Goal: Navigation & Orientation: Find specific page/section

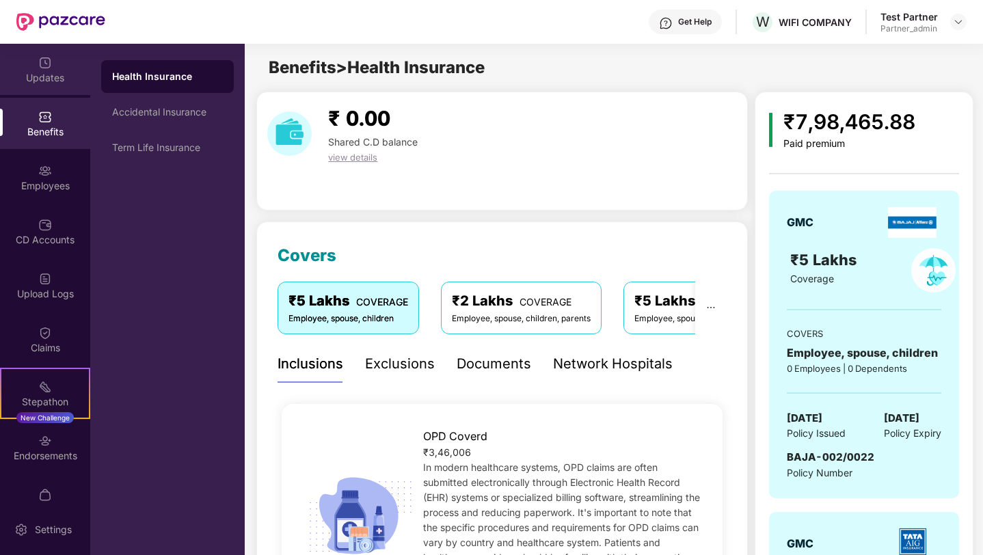
click at [61, 79] on div "Updates" at bounding box center [45, 78] width 90 height 14
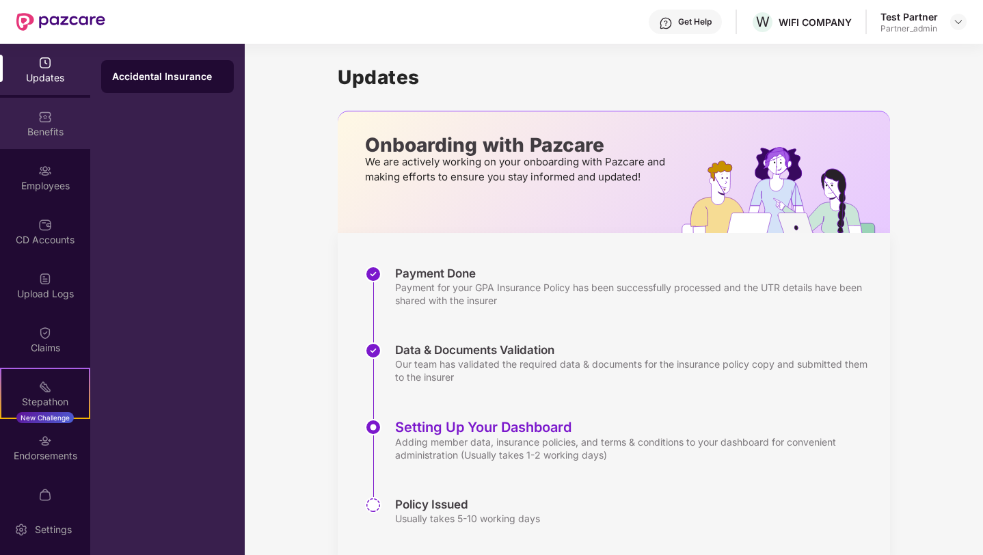
click at [46, 135] on div "Benefits" at bounding box center [45, 132] width 90 height 14
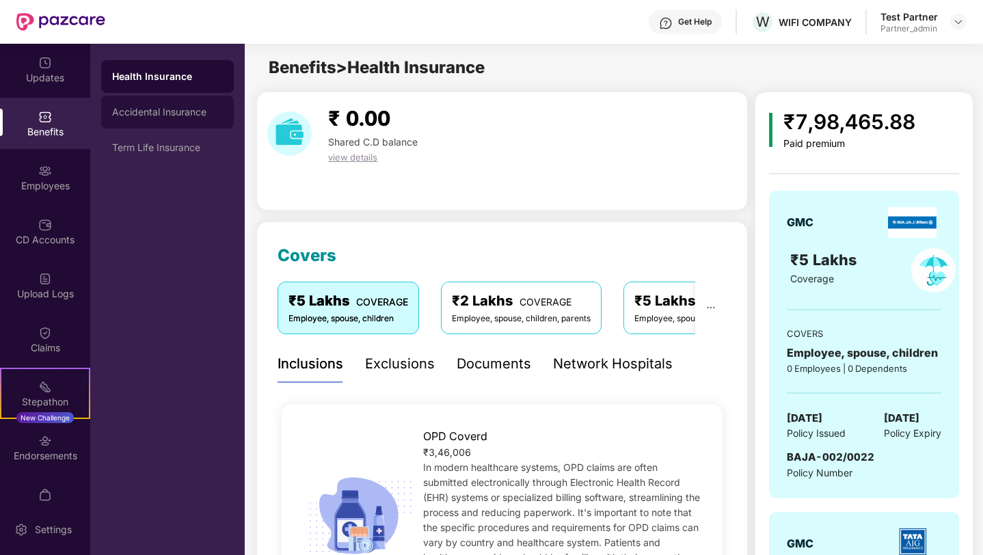
click at [156, 113] on div "Accidental Insurance" at bounding box center [167, 112] width 111 height 11
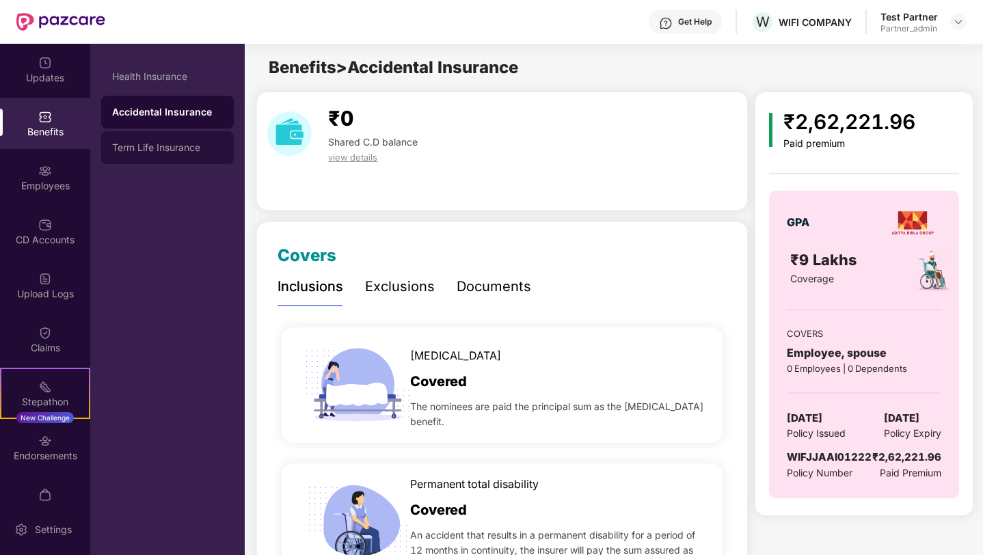
click at [152, 159] on div "Term Life Insurance" at bounding box center [167, 147] width 133 height 33
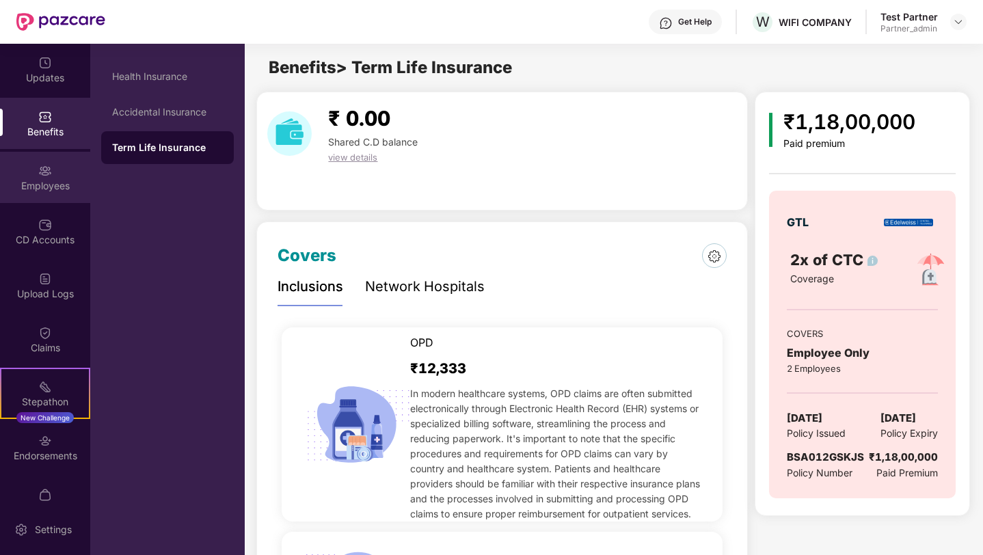
click at [44, 174] on img at bounding box center [45, 171] width 14 height 14
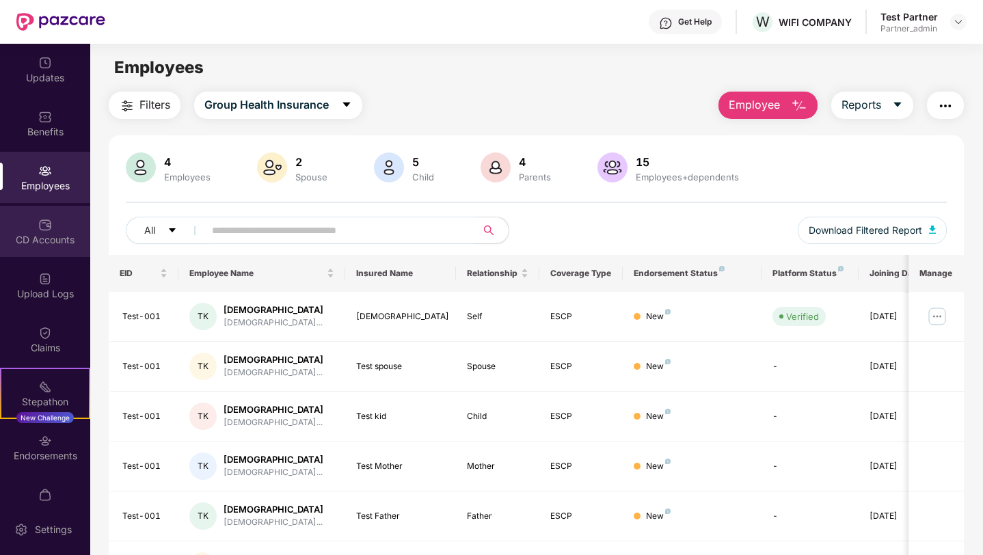
click at [46, 225] on img at bounding box center [45, 225] width 14 height 14
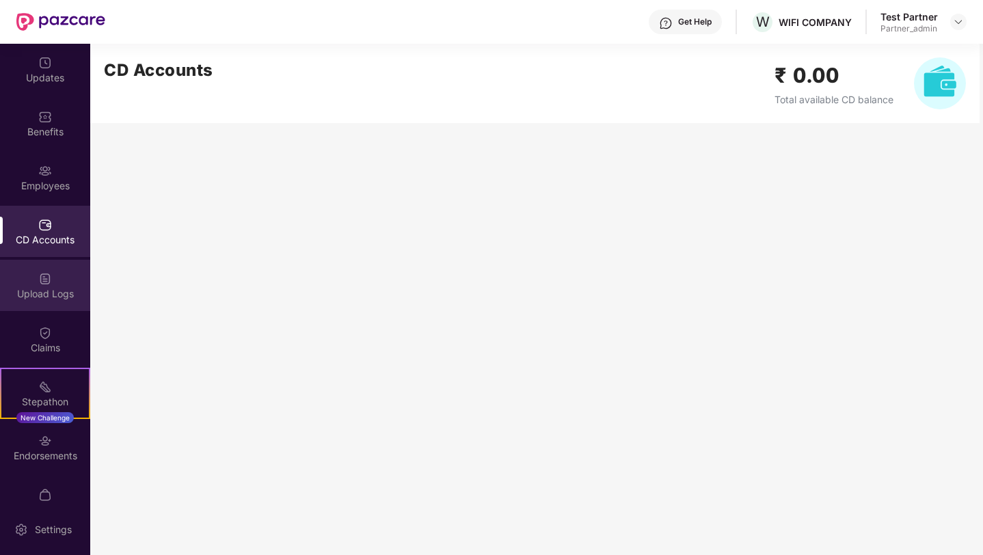
click at [39, 275] on img at bounding box center [45, 279] width 14 height 14
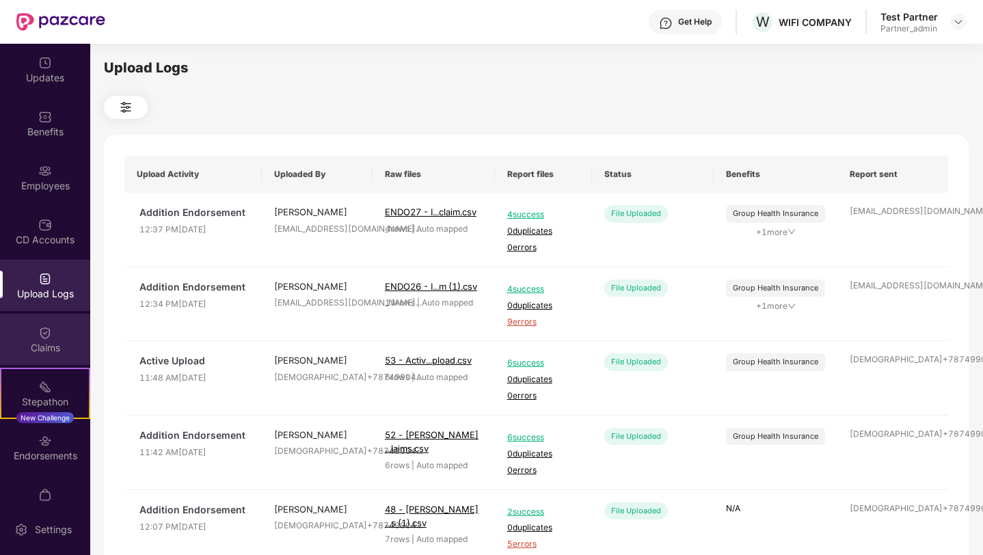
click at [39, 321] on div "Claims" at bounding box center [45, 339] width 90 height 51
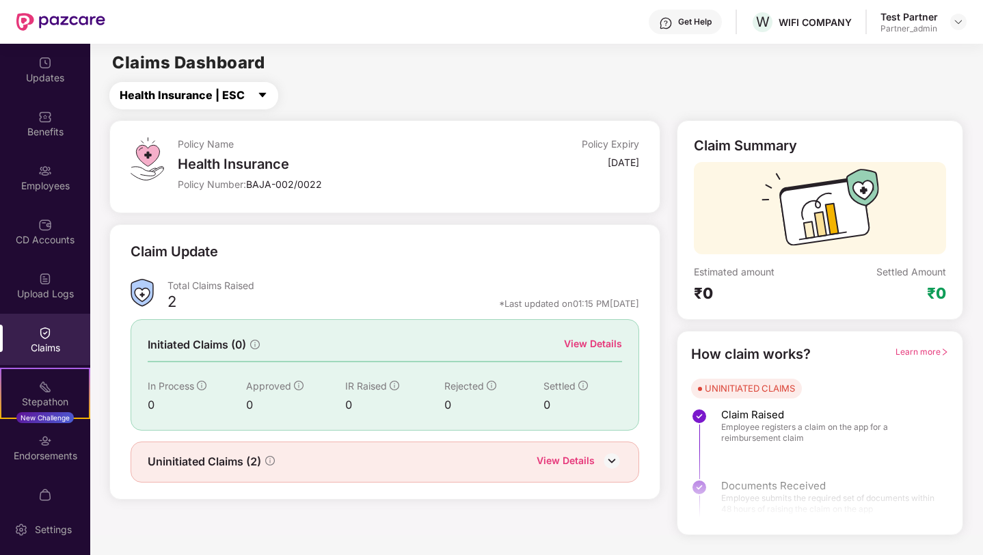
click at [216, 100] on span "Health Insurance | ESC" at bounding box center [182, 95] width 125 height 17
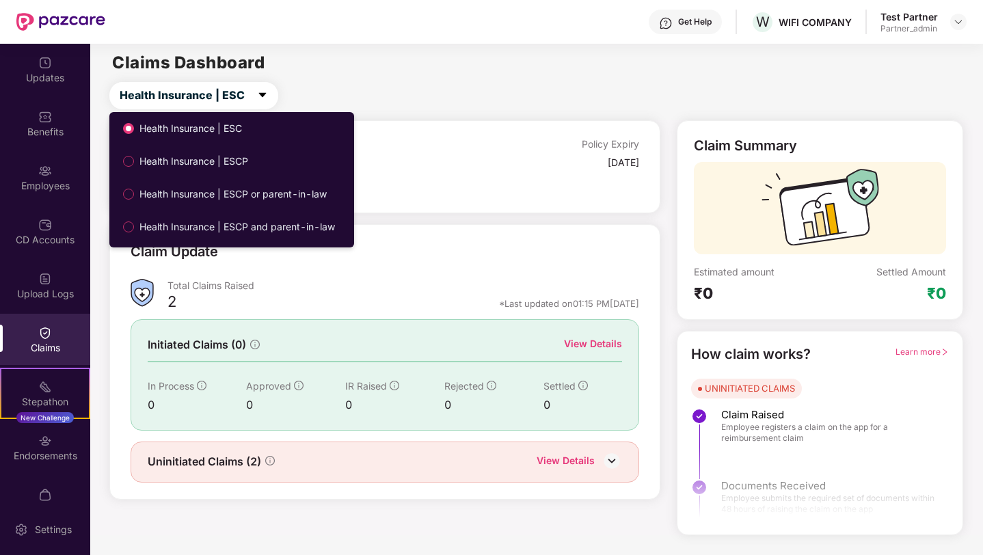
click at [210, 159] on span "Health Insurance | ESCP" at bounding box center [194, 161] width 120 height 15
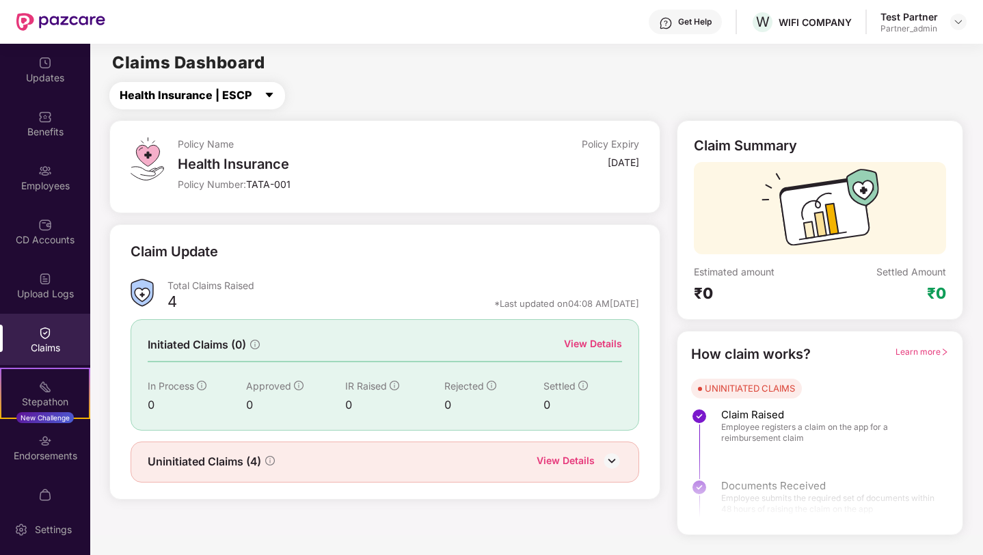
click at [243, 97] on span "Health Insurance | ESCP" at bounding box center [186, 95] width 132 height 17
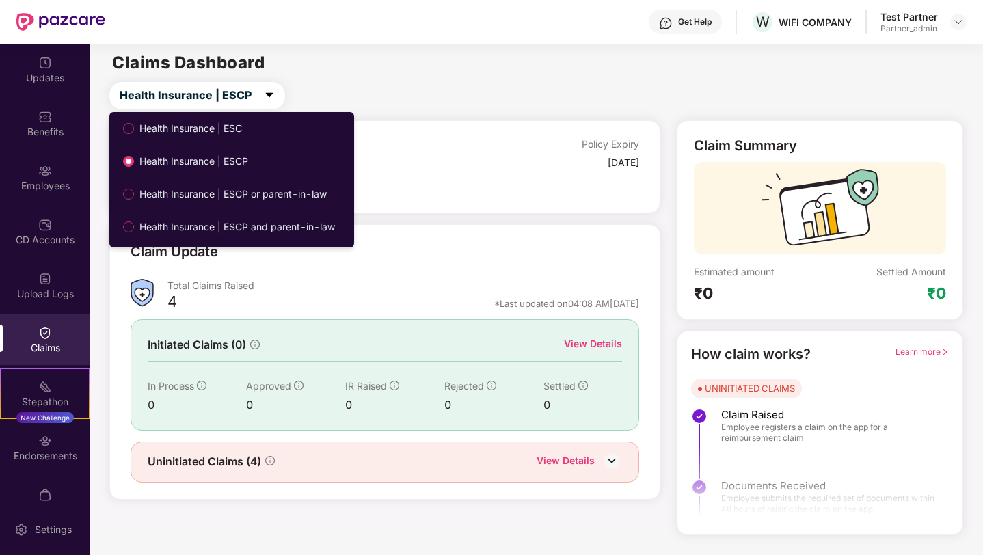
click at [234, 199] on span "Health Insurance | ESCP or parent-in-law" at bounding box center [233, 194] width 198 height 15
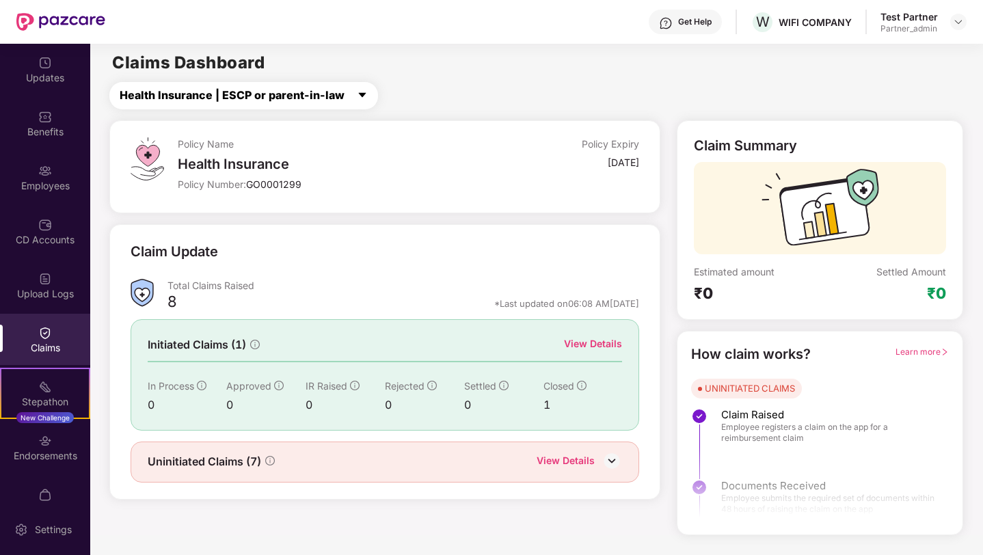
click at [264, 98] on span "Health Insurance | ESCP or parent-in-law" at bounding box center [232, 95] width 225 height 17
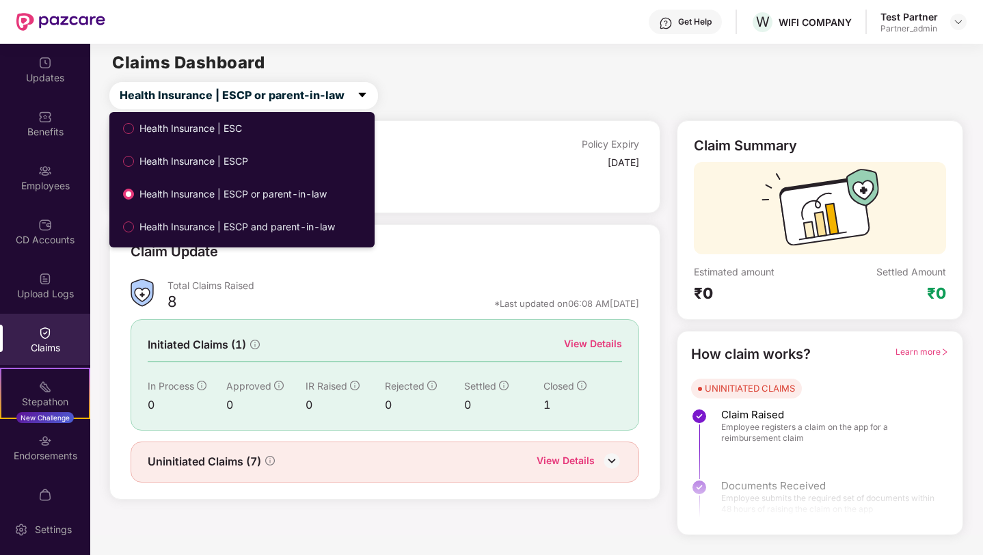
click at [263, 234] on span "Health Insurance | ESCP and parent-in-law" at bounding box center [237, 226] width 206 height 15
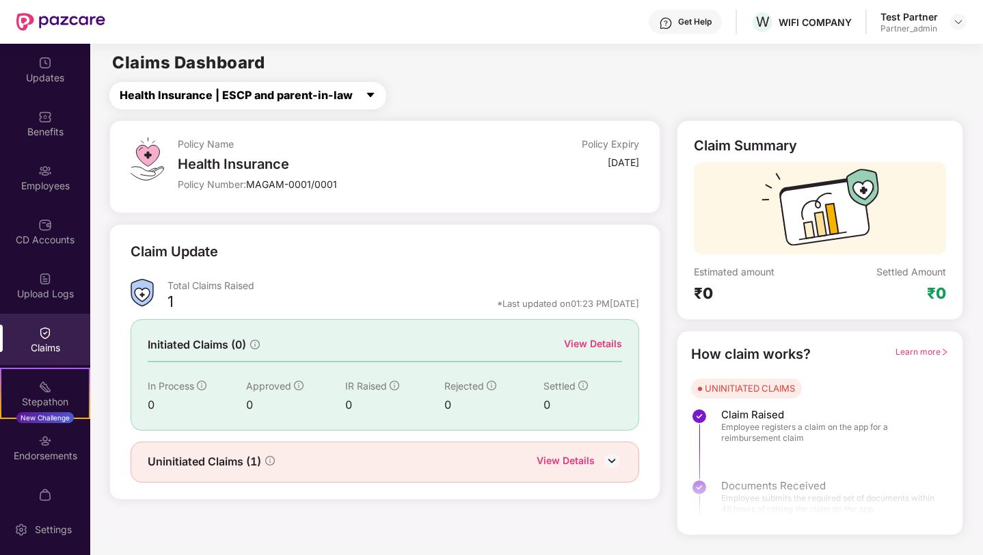
click at [279, 91] on span "Health Insurance | ESCP and parent-in-law" at bounding box center [236, 95] width 233 height 17
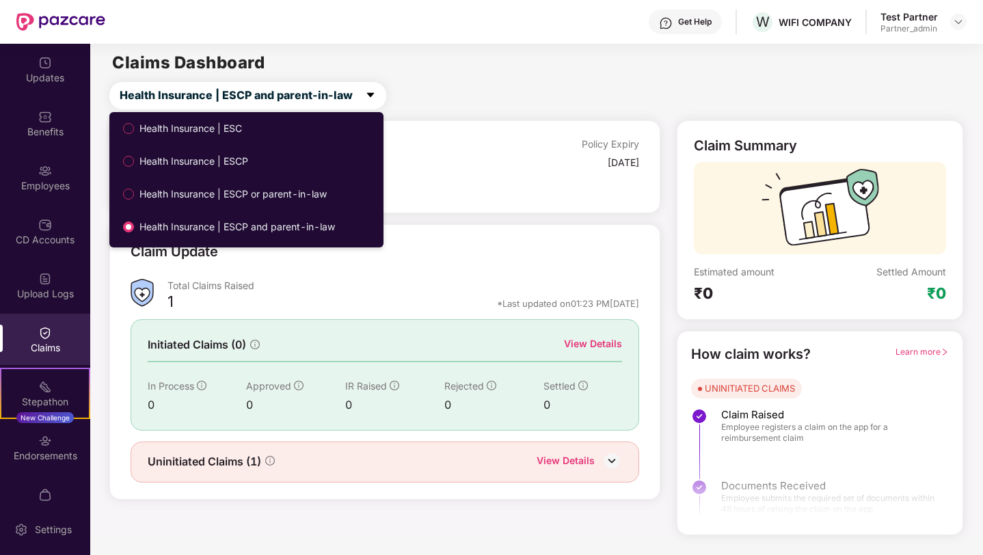
click at [243, 138] on label "Health Insurance | ESC" at bounding box center [185, 128] width 138 height 20
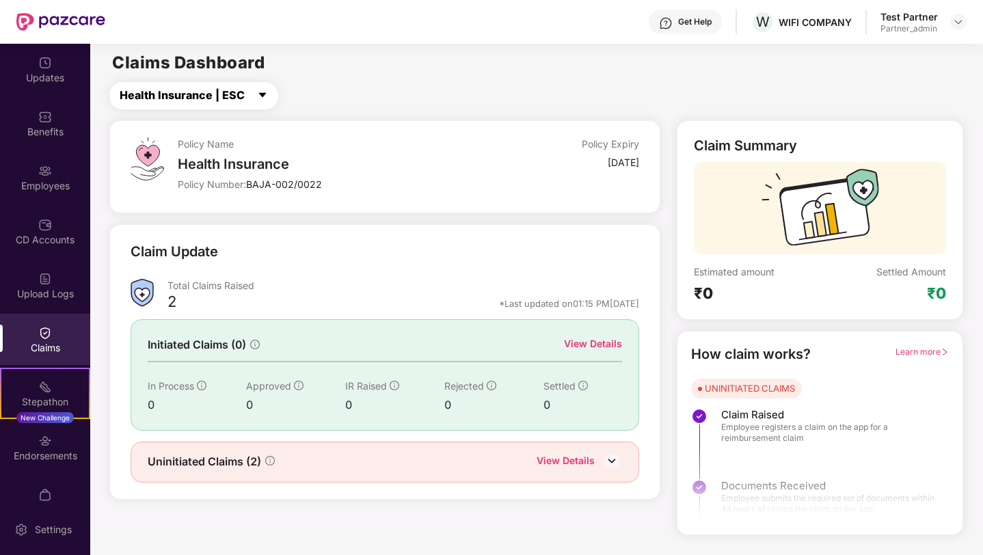
click at [239, 92] on span "Health Insurance | ESC" at bounding box center [182, 95] width 125 height 17
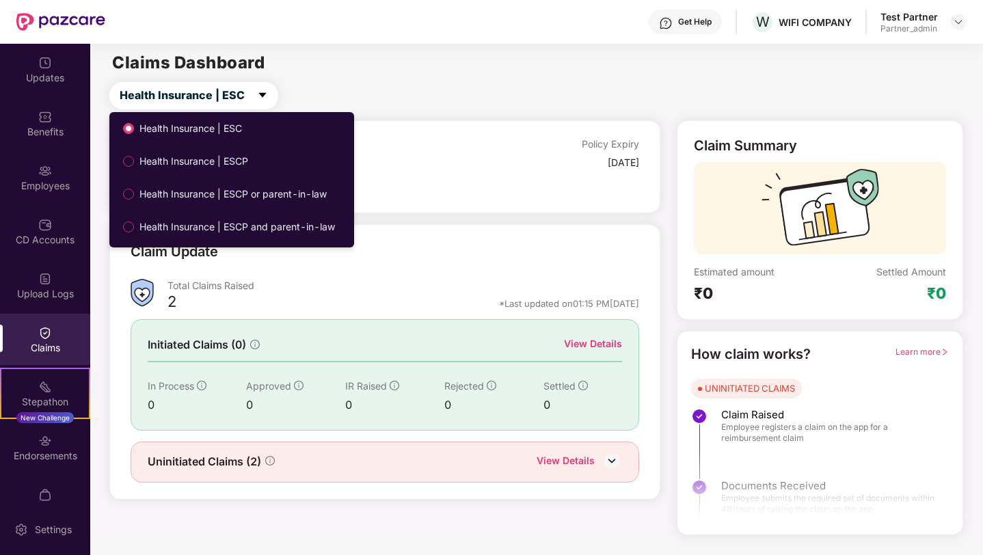
click at [251, 160] on span "Health Insurance | ESCP" at bounding box center [194, 161] width 120 height 15
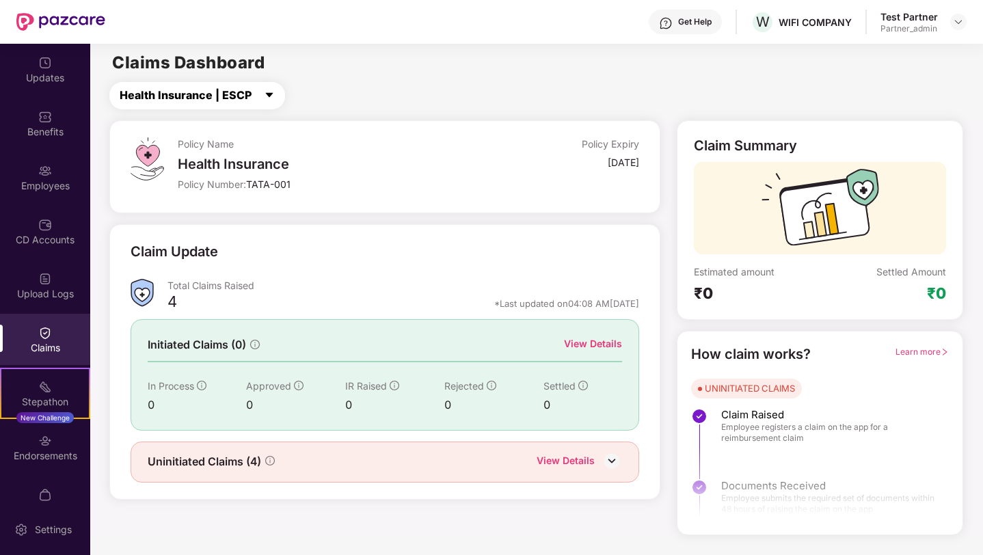
click at [240, 92] on span "Health Insurance | ESCP" at bounding box center [186, 95] width 132 height 17
click at [499, 92] on div "Health Insurance | ESCP" at bounding box center [539, 95] width 886 height 27
click at [42, 409] on div "Stepathon New Challenge" at bounding box center [45, 393] width 90 height 51
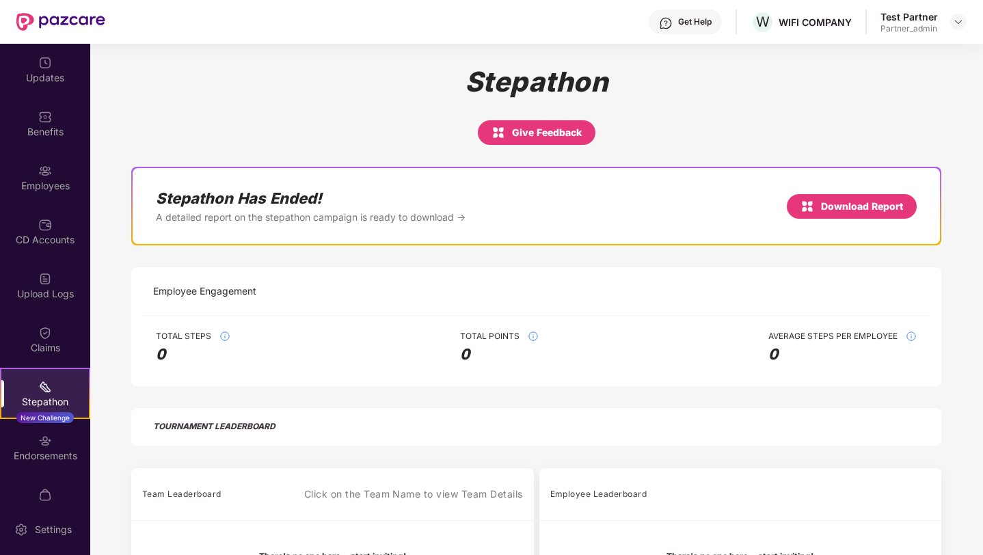
click at [886, 199] on div "Download Report" at bounding box center [851, 206] width 102 height 16
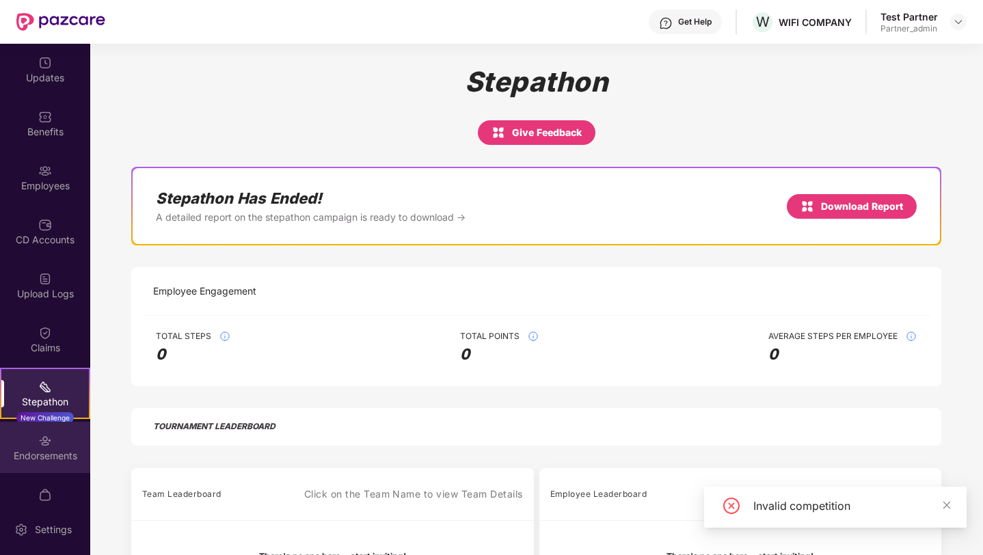
click at [38, 444] on img at bounding box center [45, 441] width 14 height 14
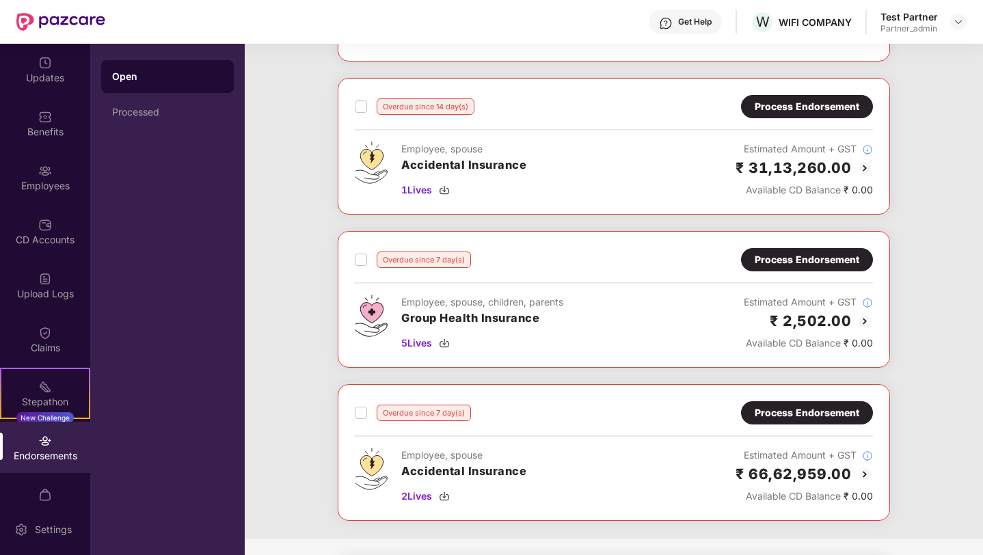
scroll to position [1078, 0]
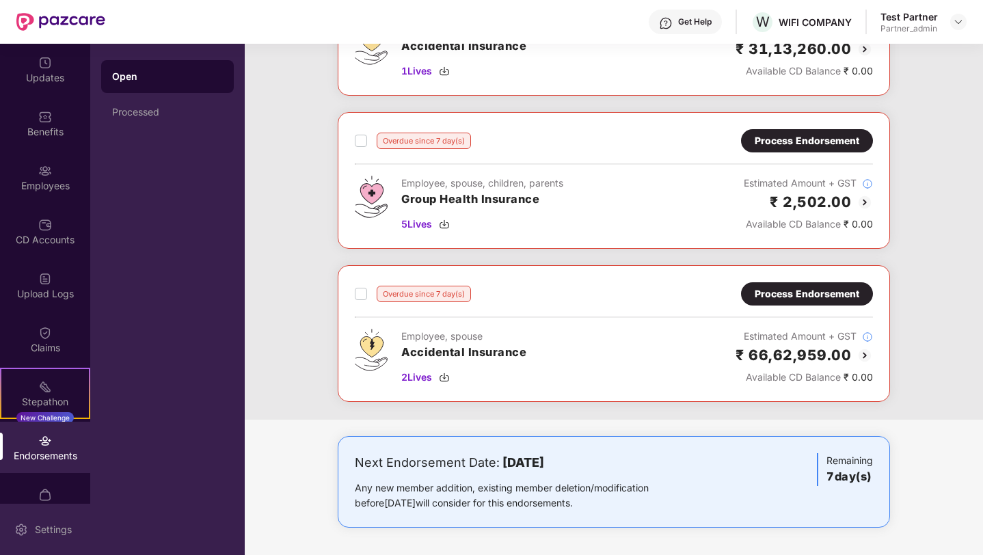
click at [48, 512] on div "Settings" at bounding box center [45, 529] width 90 height 51
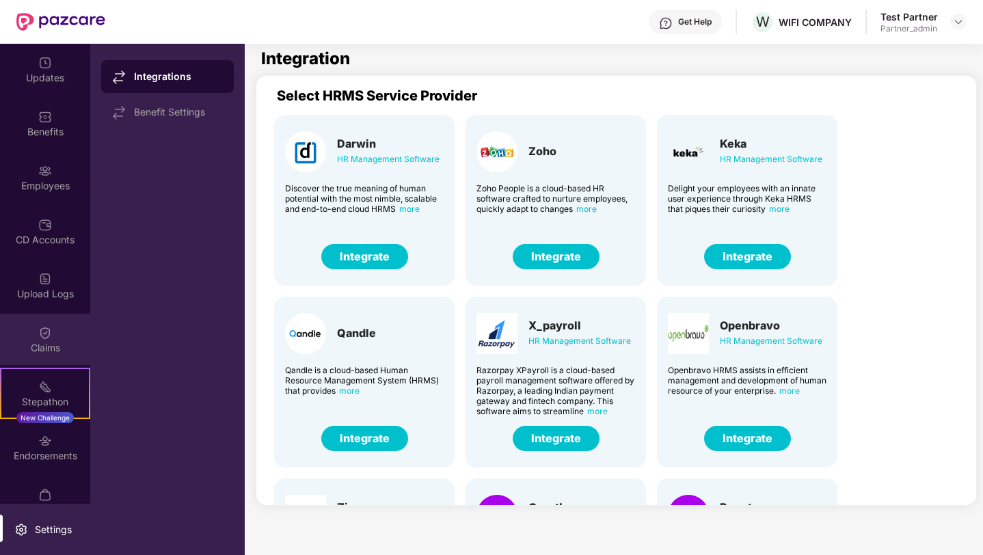
scroll to position [26, 0]
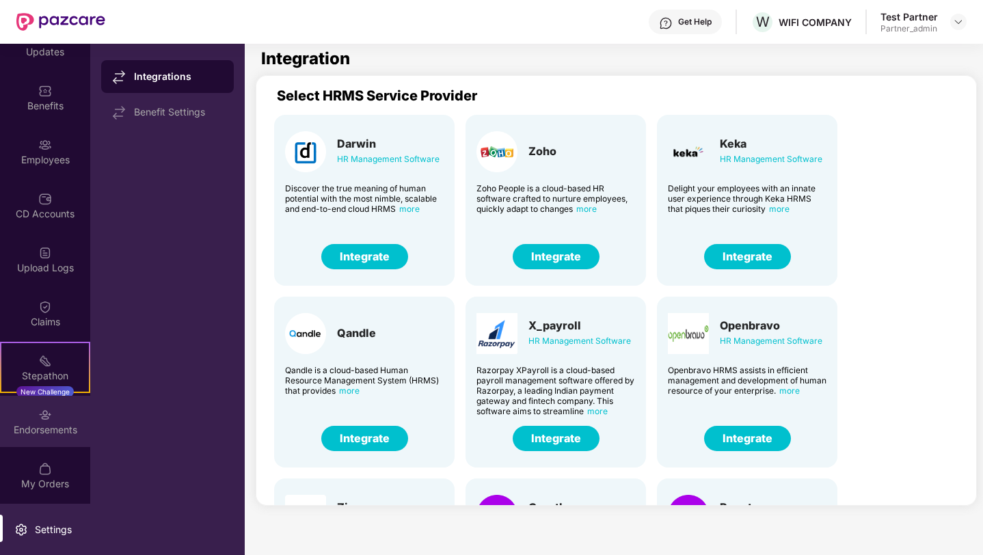
click at [51, 426] on div "Endorsements" at bounding box center [45, 430] width 90 height 14
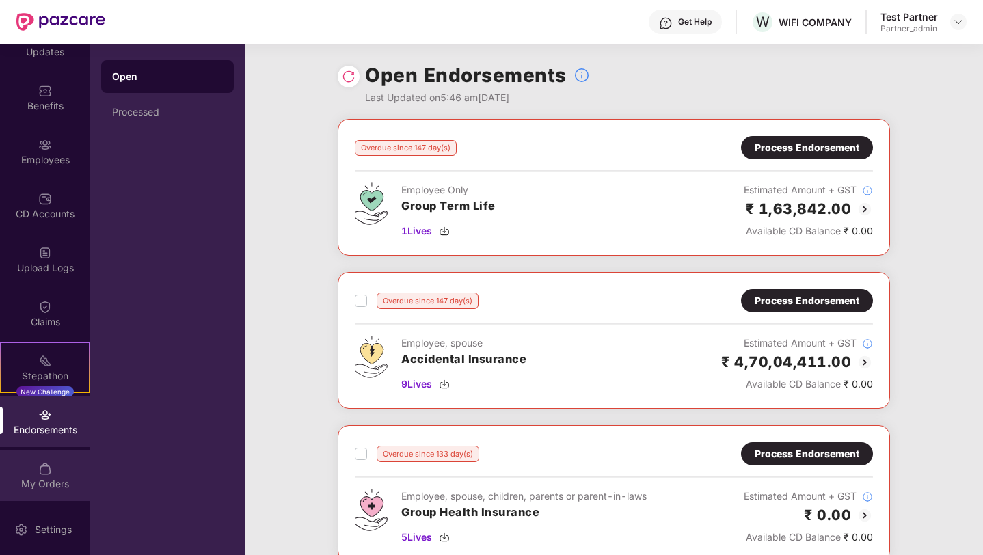
click at [51, 471] on div "My Orders" at bounding box center [45, 475] width 90 height 51
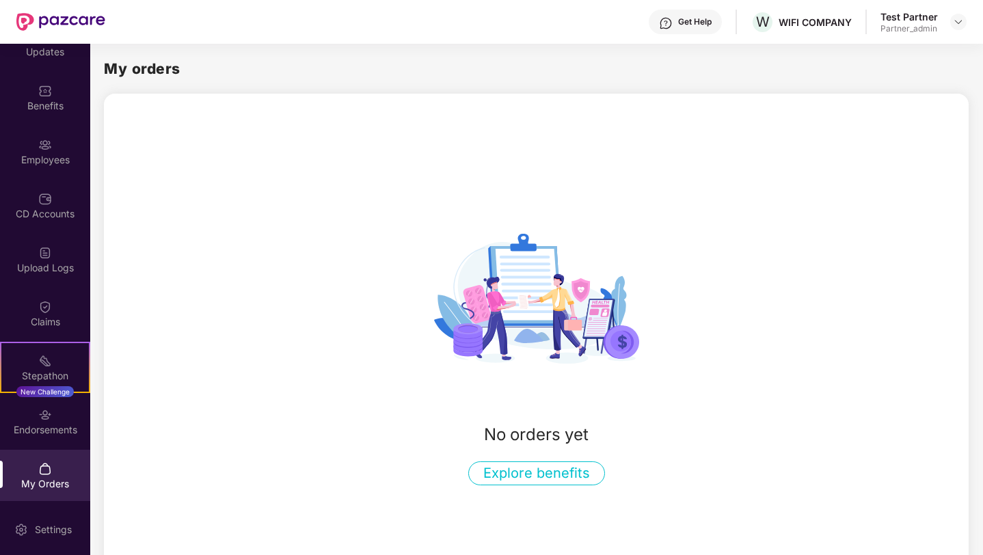
scroll to position [33, 0]
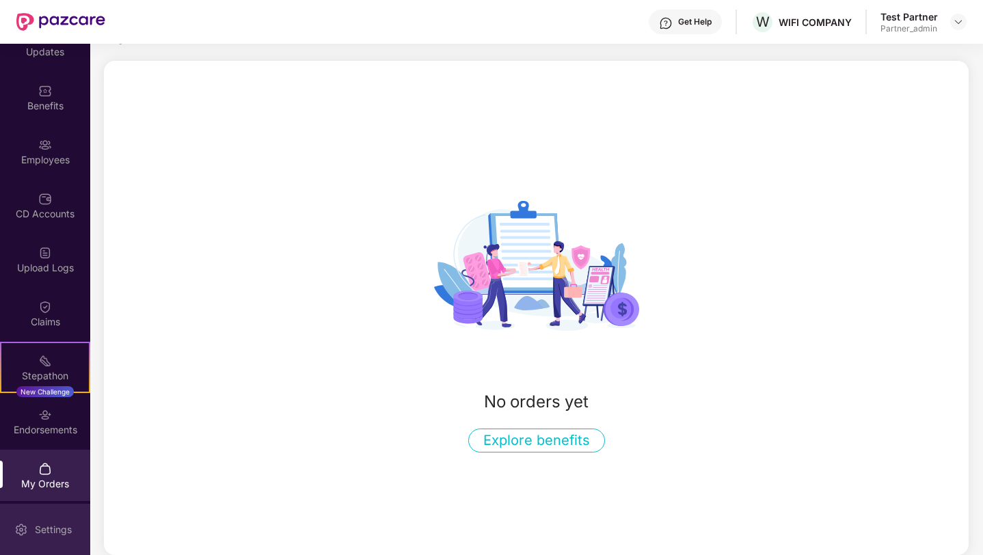
click at [46, 526] on div "Settings" at bounding box center [53, 530] width 45 height 14
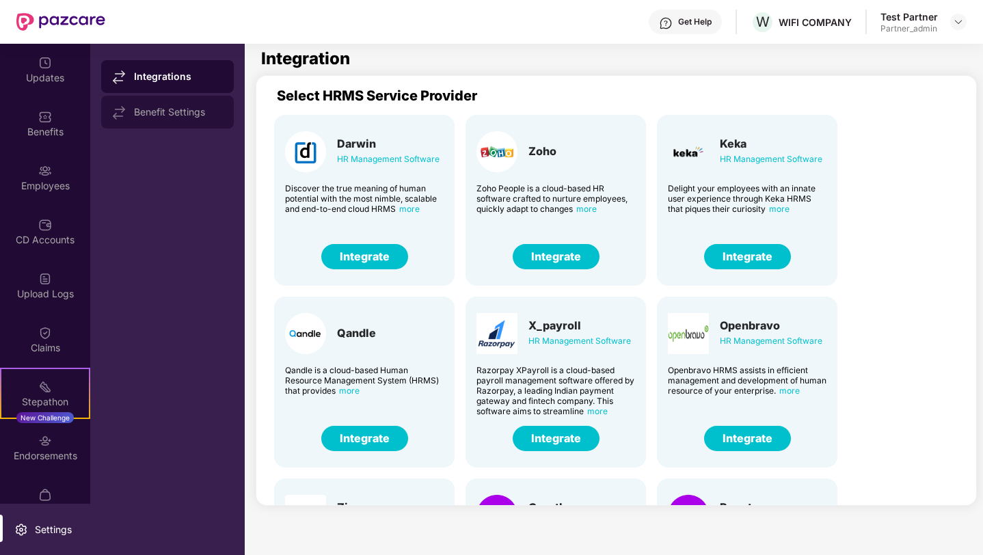
click at [168, 116] on div "Benefit Settings" at bounding box center [178, 112] width 89 height 11
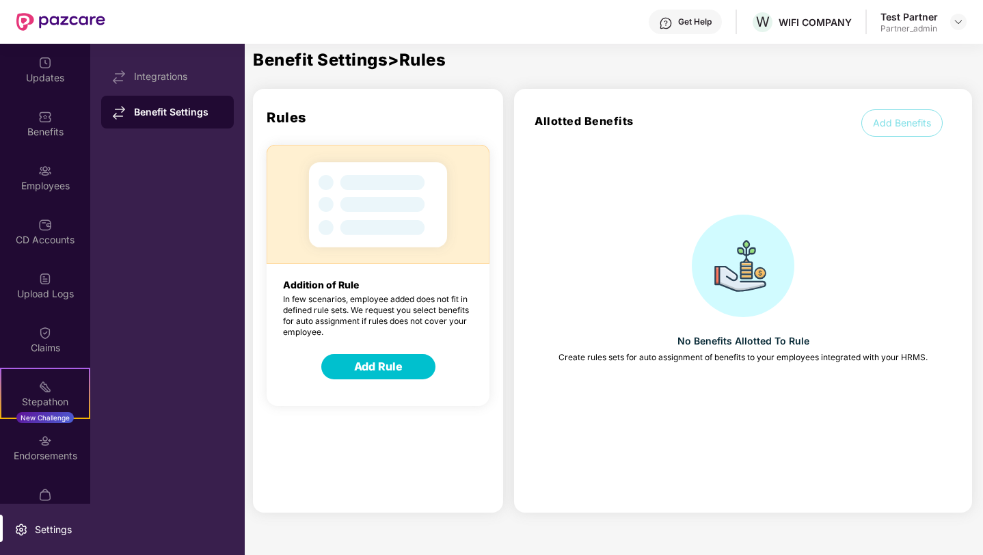
scroll to position [52, 0]
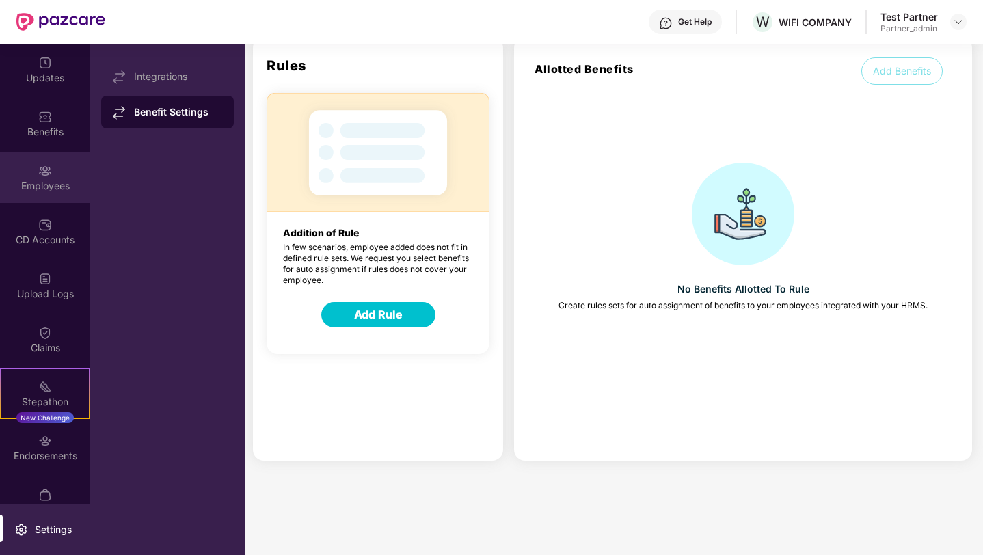
click at [43, 188] on div "Employees" at bounding box center [45, 186] width 90 height 14
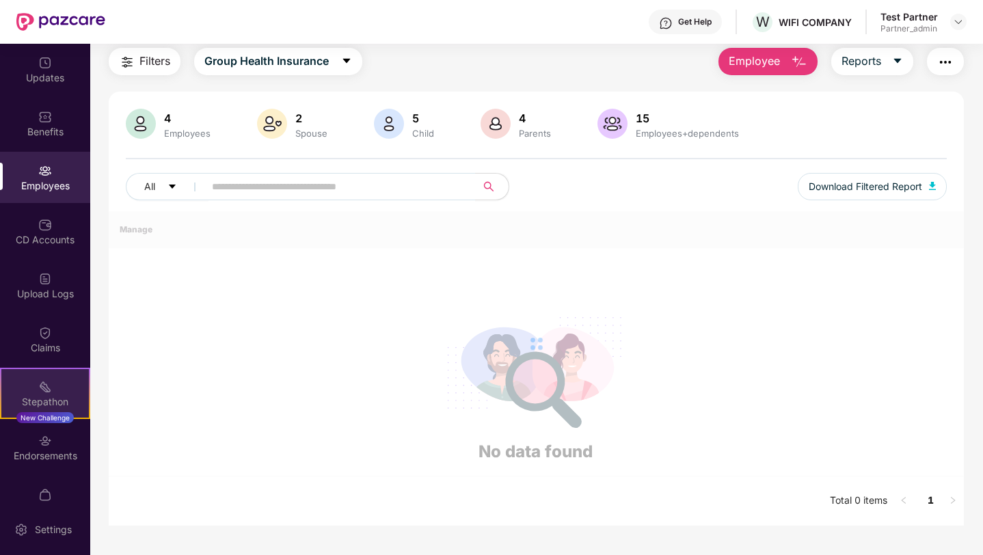
scroll to position [52, 0]
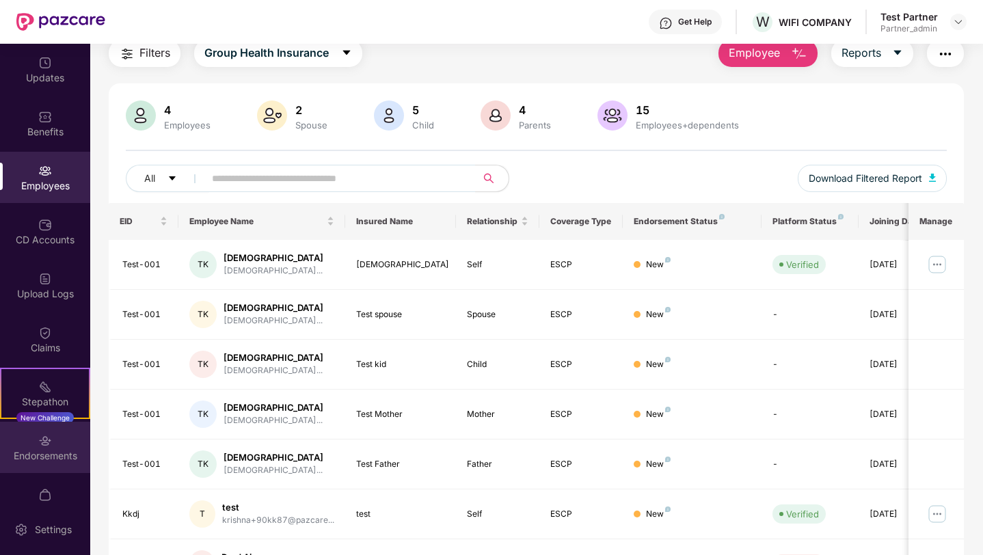
click at [38, 444] on img at bounding box center [45, 441] width 14 height 14
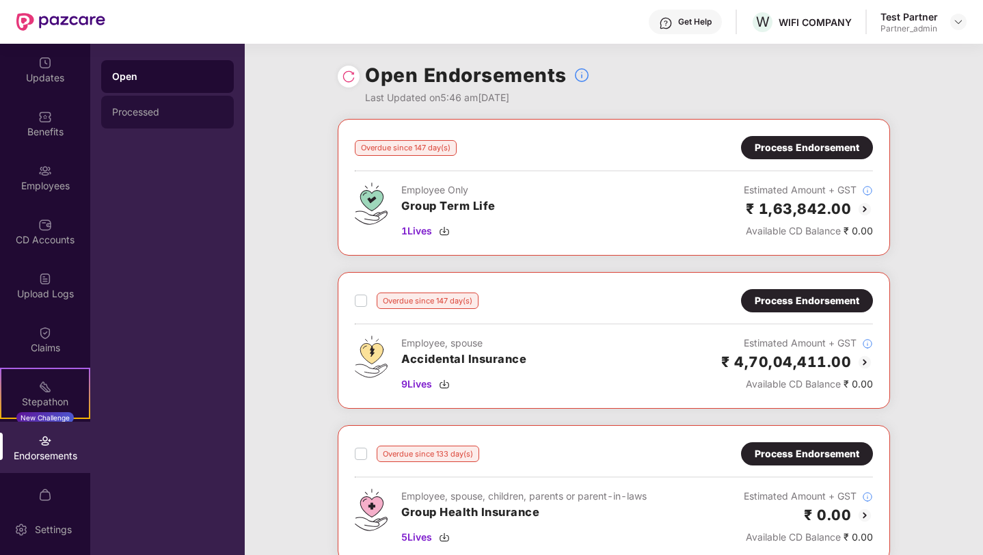
click at [131, 117] on div "Processed" at bounding box center [167, 112] width 111 height 11
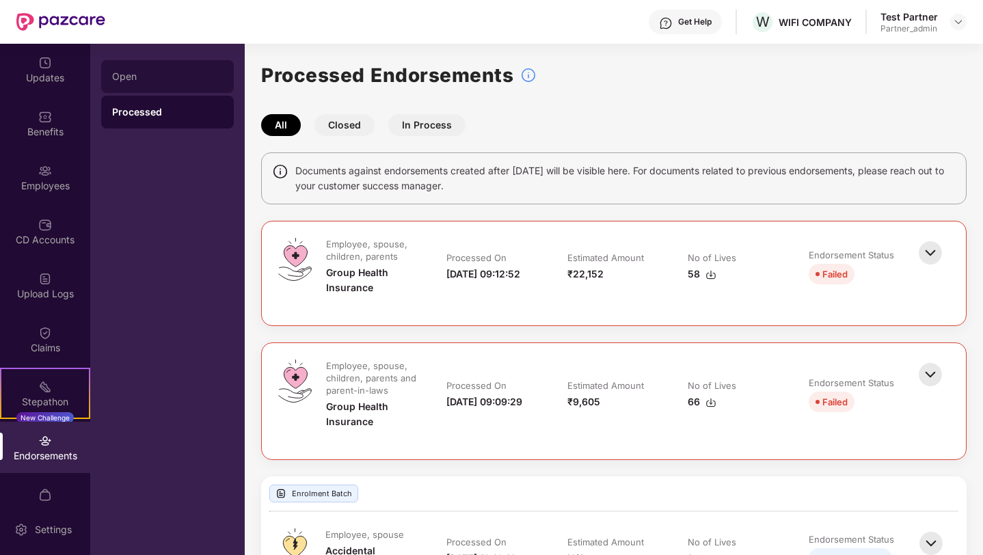
click at [134, 72] on div "Open" at bounding box center [167, 76] width 111 height 11
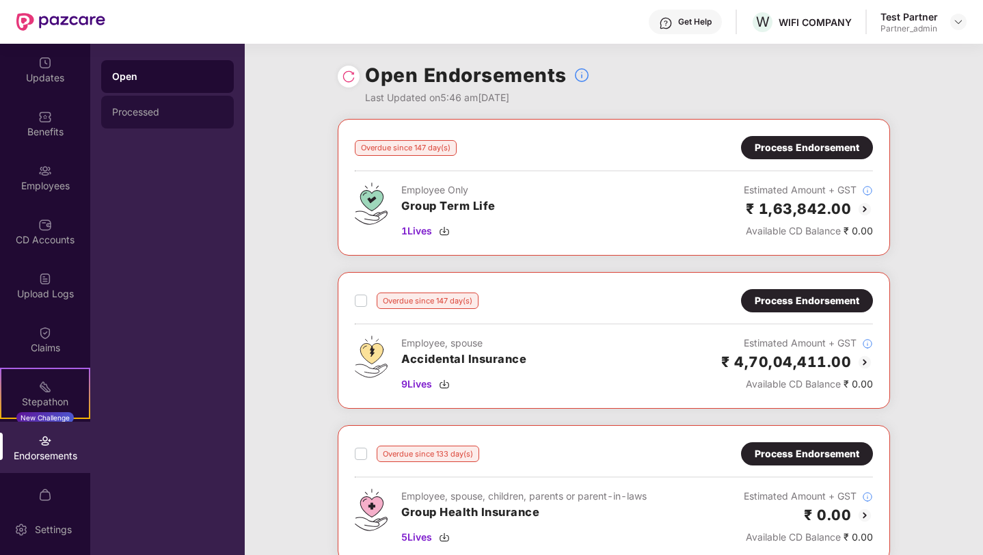
click at [133, 124] on div "Processed" at bounding box center [167, 112] width 133 height 33
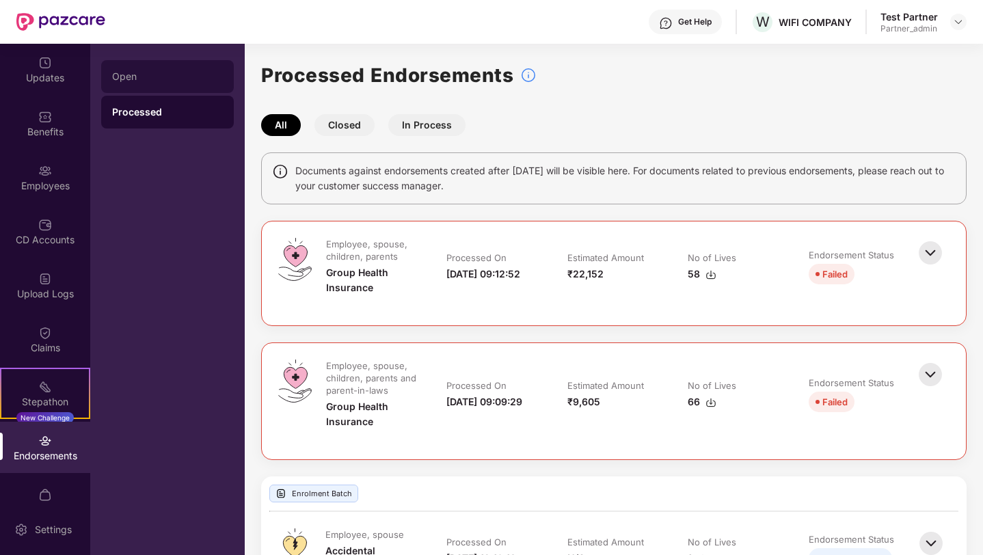
click at [135, 81] on div "Open" at bounding box center [167, 76] width 111 height 11
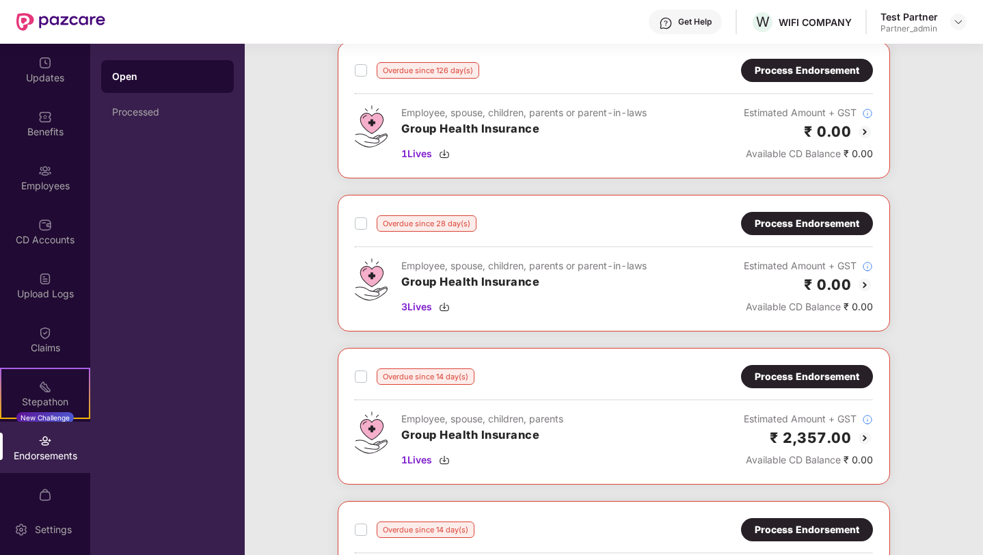
scroll to position [1078, 0]
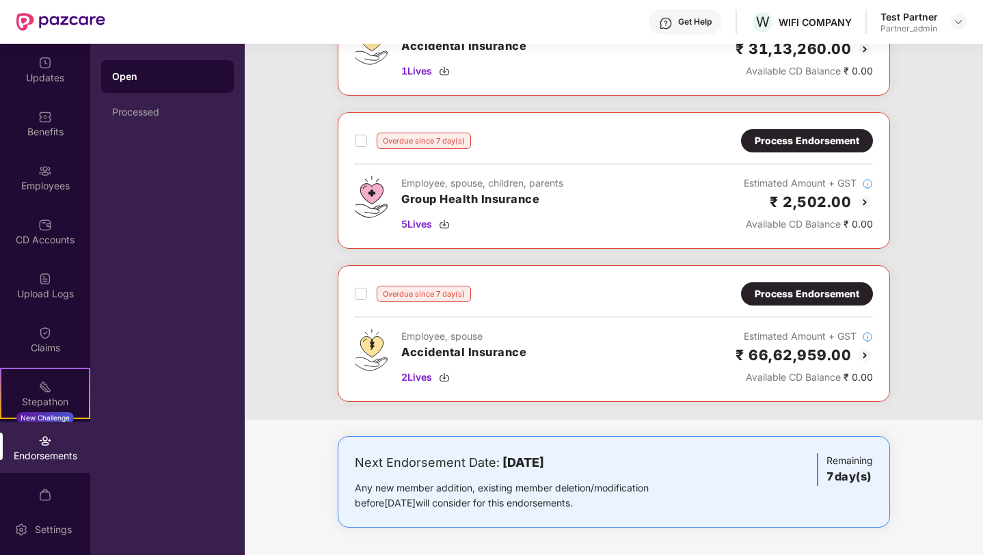
click at [820, 290] on div "Process Endorsement" at bounding box center [806, 293] width 105 height 15
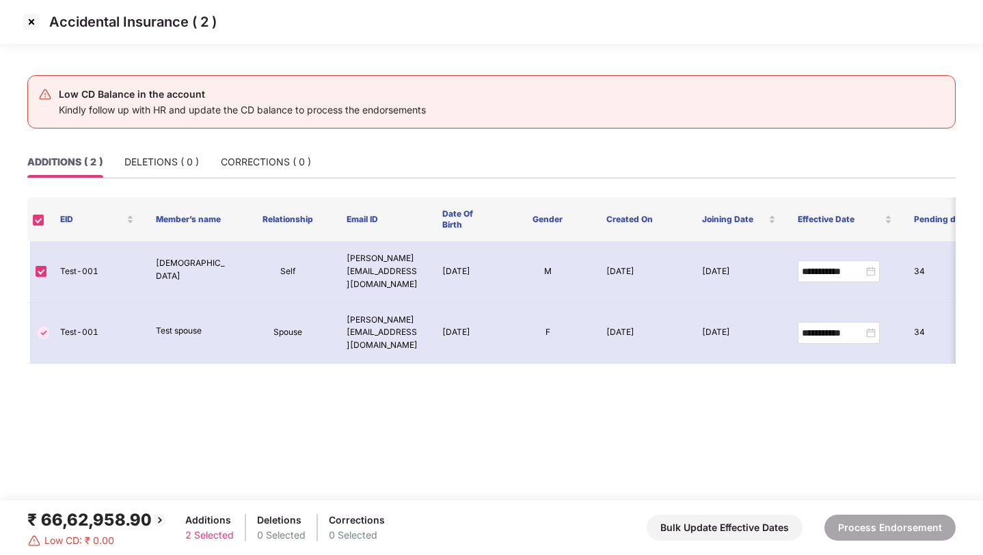
click at [33, 20] on img at bounding box center [31, 22] width 22 height 22
